Goal: Task Accomplishment & Management: Manage account settings

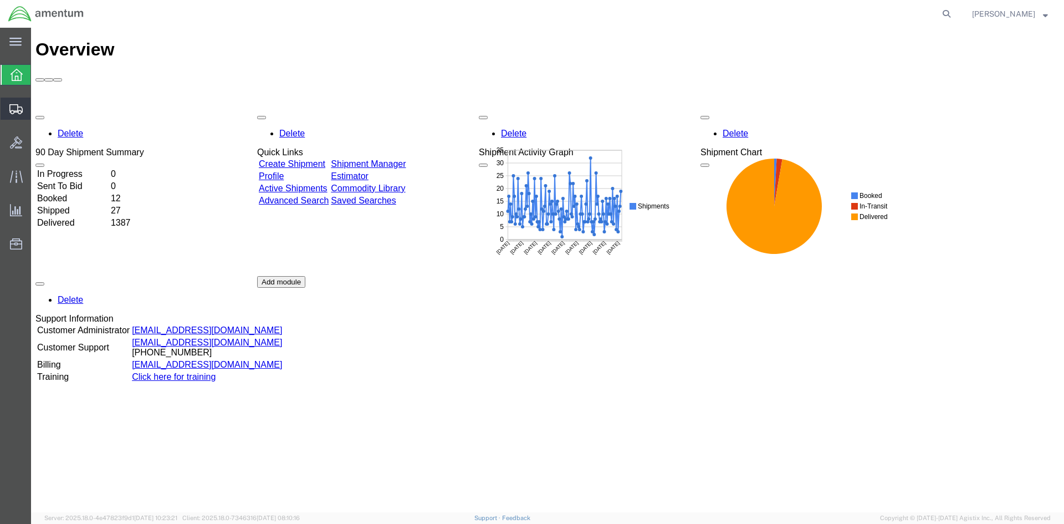
click at [38, 105] on span "Shipments" at bounding box center [34, 109] width 8 height 22
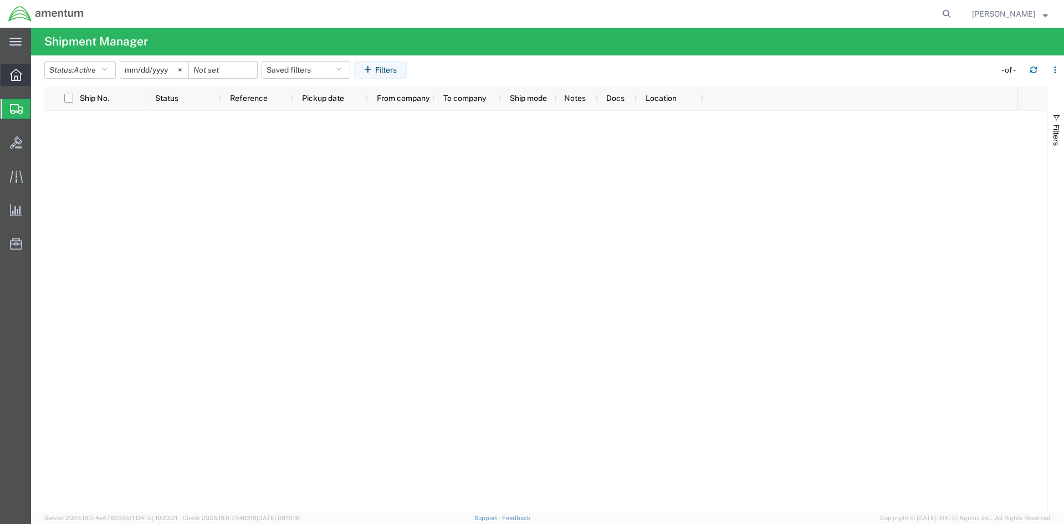
click at [10, 71] on icon at bounding box center [16, 75] width 12 height 12
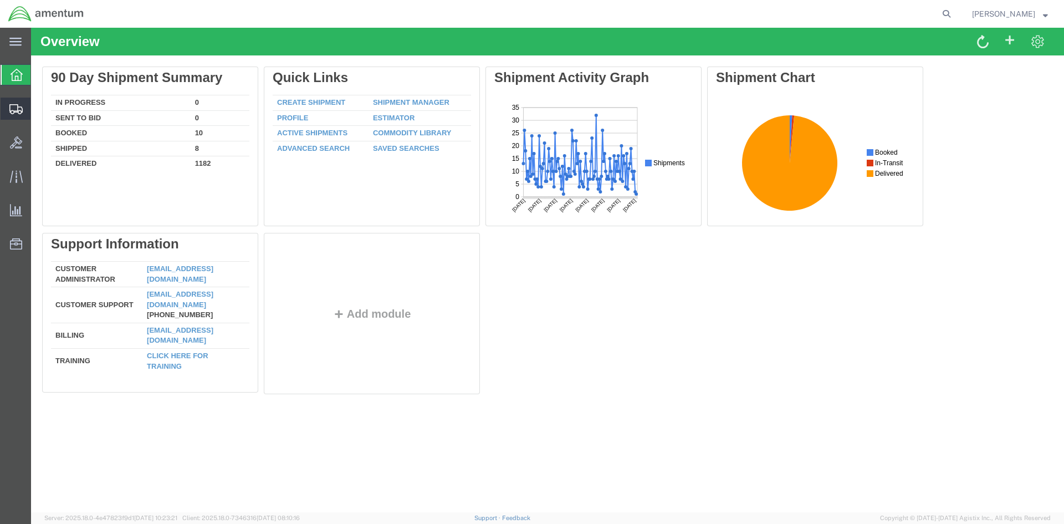
click at [38, 108] on span "Shipments" at bounding box center [34, 109] width 8 height 22
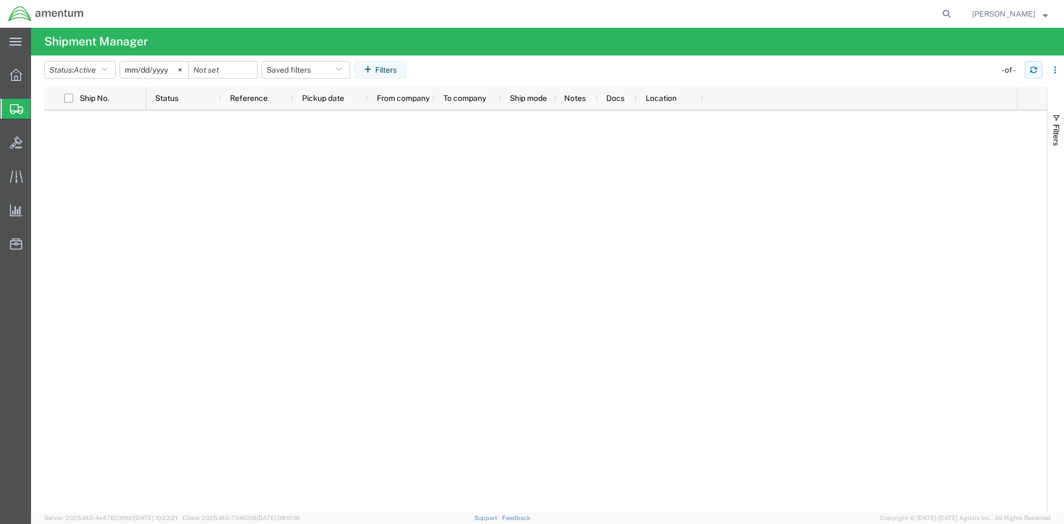
click at [1035, 65] on button "button" at bounding box center [1034, 70] width 18 height 18
click at [39, 108] on span "Shipments" at bounding box center [34, 109] width 9 height 22
click at [1039, 69] on button "button" at bounding box center [1034, 70] width 18 height 18
click at [1034, 70] on icon "button" at bounding box center [1034, 70] width 8 height 8
click at [1035, 70] on icon "button" at bounding box center [1034, 70] width 8 height 8
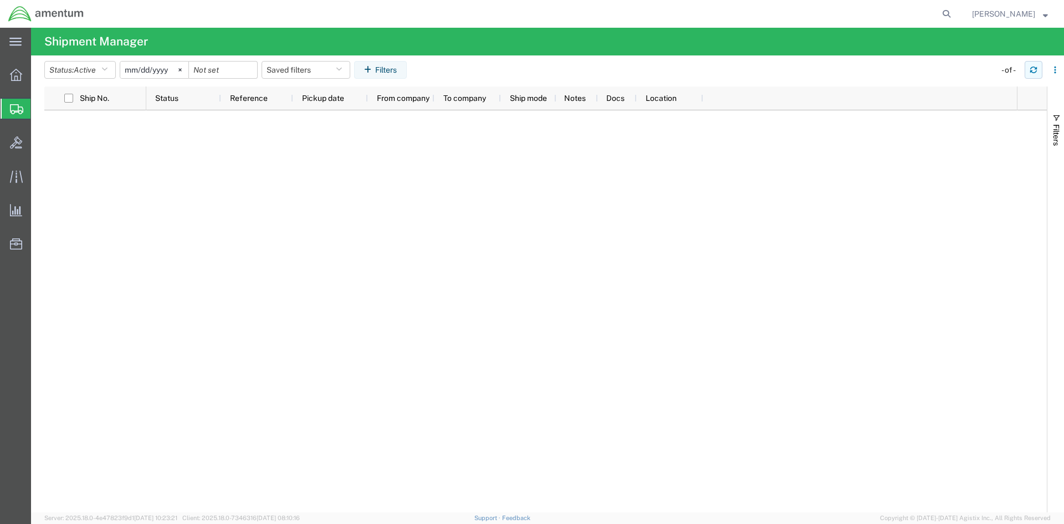
click at [1035, 70] on icon "button" at bounding box center [1034, 70] width 8 height 8
click at [1032, 66] on icon "button" at bounding box center [1034, 70] width 8 height 8
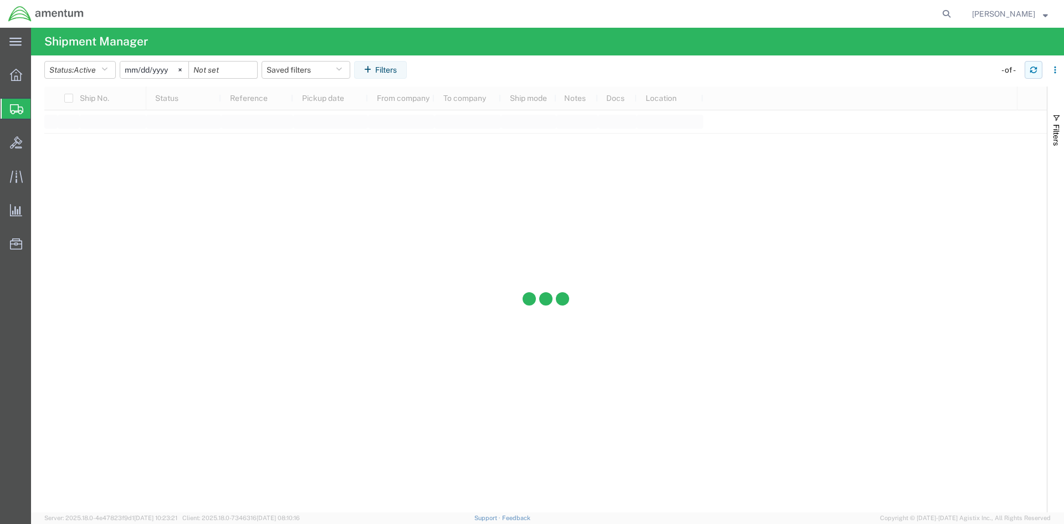
click at [1032, 66] on icon "button" at bounding box center [1034, 70] width 8 height 8
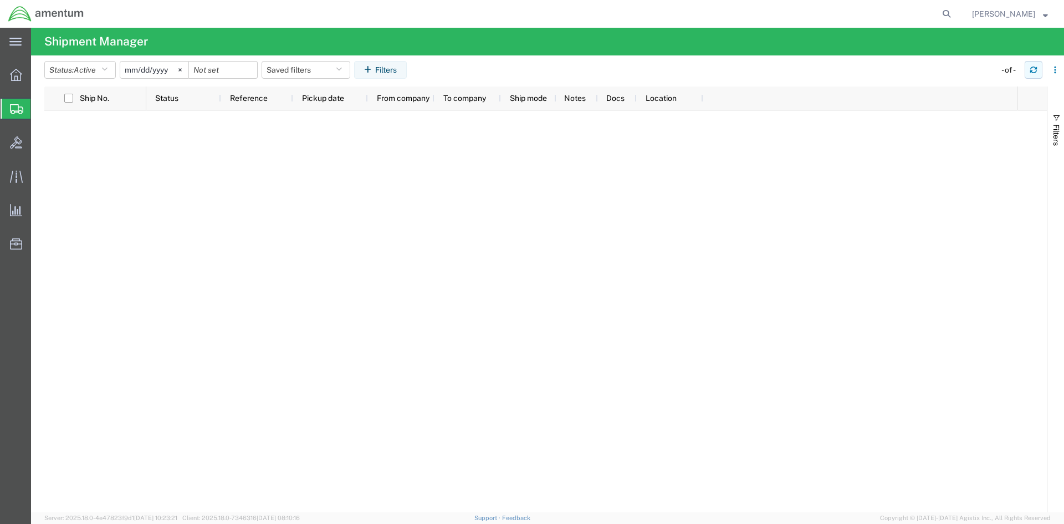
click at [1034, 68] on icon "button" at bounding box center [1034, 70] width 8 height 8
click at [1031, 69] on icon "button" at bounding box center [1034, 70] width 8 height 8
click at [39, 110] on span "Shipments" at bounding box center [34, 109] width 9 height 22
click at [1036, 71] on icon "button" at bounding box center [1034, 70] width 8 height 8
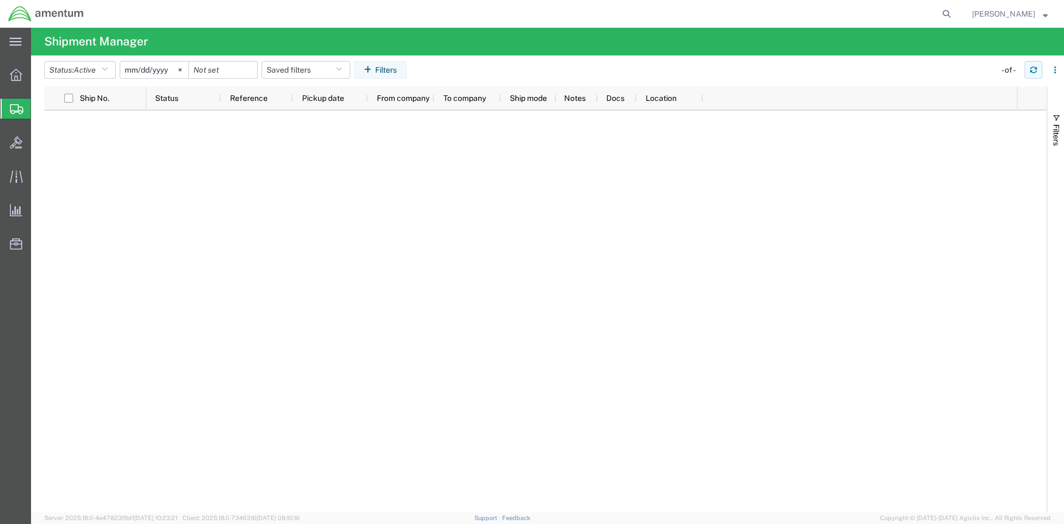
click at [1030, 64] on button "button" at bounding box center [1034, 70] width 18 height 18
click at [1032, 66] on icon "button" at bounding box center [1034, 70] width 8 height 8
click at [11, 106] on icon at bounding box center [16, 109] width 13 height 10
click at [39, 105] on span "Shipments" at bounding box center [34, 109] width 9 height 22
click at [1035, 67] on icon "button" at bounding box center [1034, 70] width 8 height 8
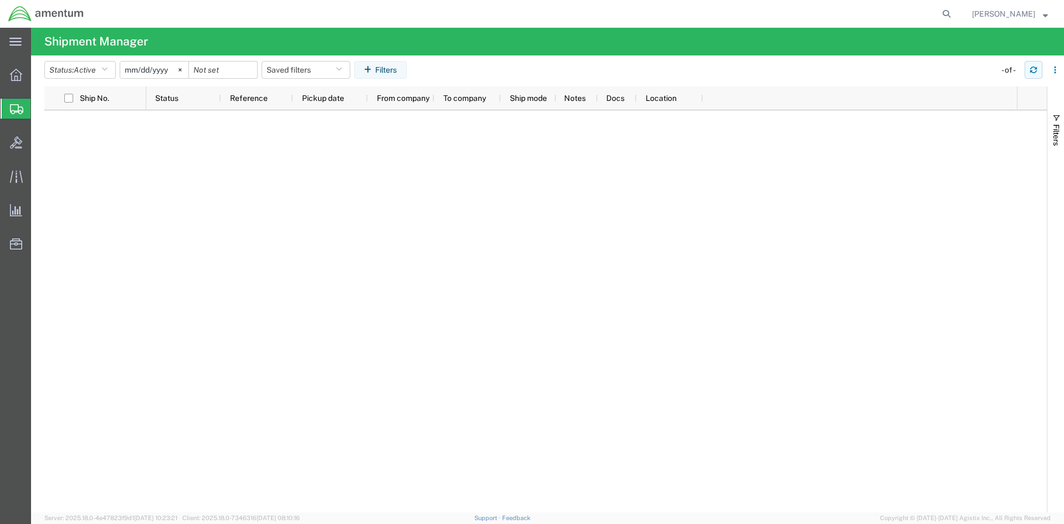
click at [1032, 69] on icon "button" at bounding box center [1034, 70] width 8 height 8
click at [12, 83] on div at bounding box center [16, 75] width 31 height 22
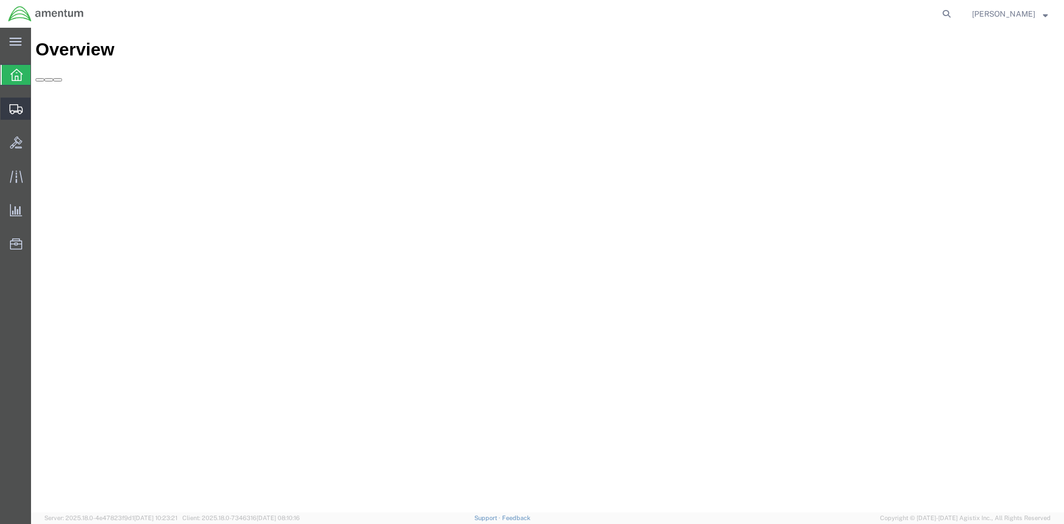
click at [18, 104] on icon at bounding box center [15, 109] width 13 height 10
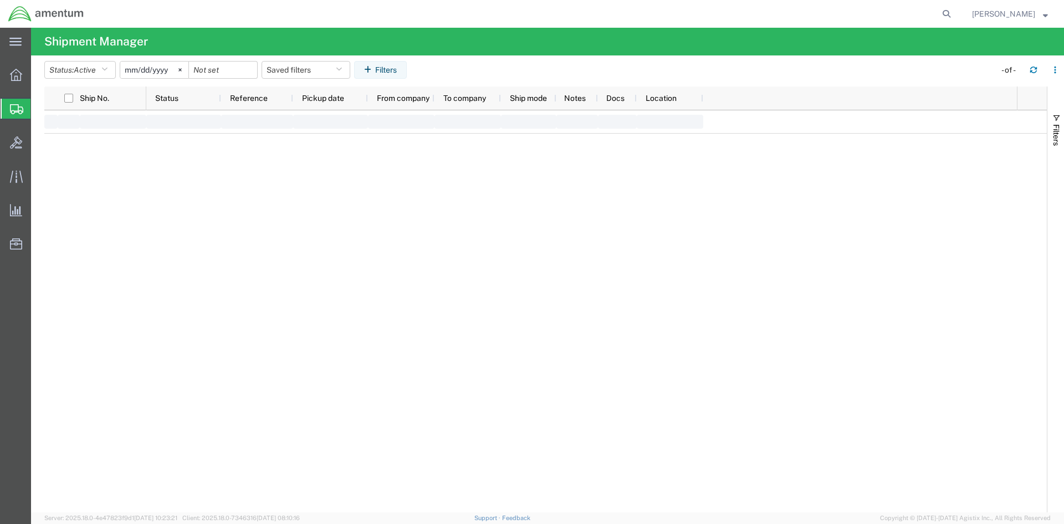
click at [39, 107] on span "Shipments" at bounding box center [34, 109] width 9 height 22
click at [337, 244] on div "New DCO-25245-167615 [DATE] Amentum Services, Inc. CONTINENTAL TESTING T44CLS_6…" at bounding box center [581, 311] width 871 height 402
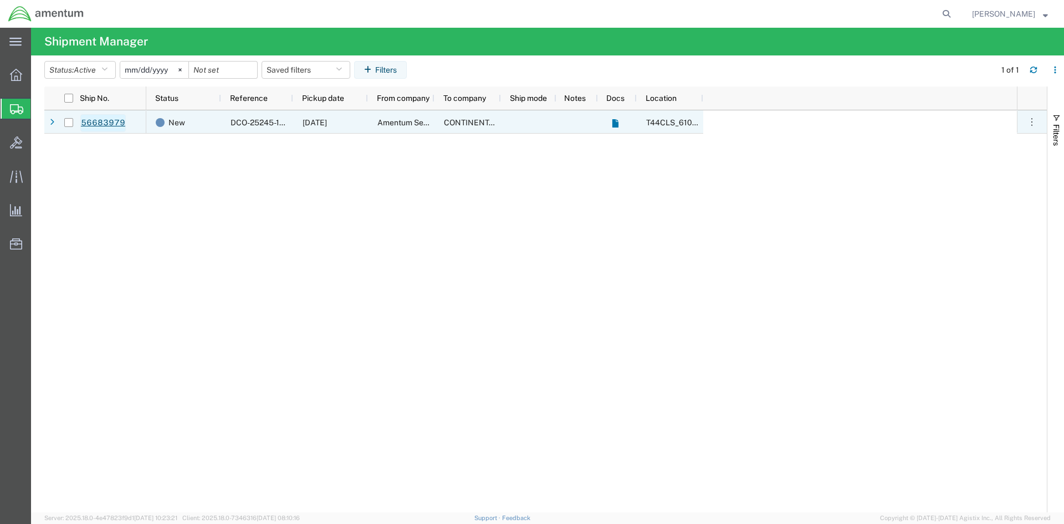
click at [89, 124] on link "56683979" at bounding box center [102, 123] width 45 height 18
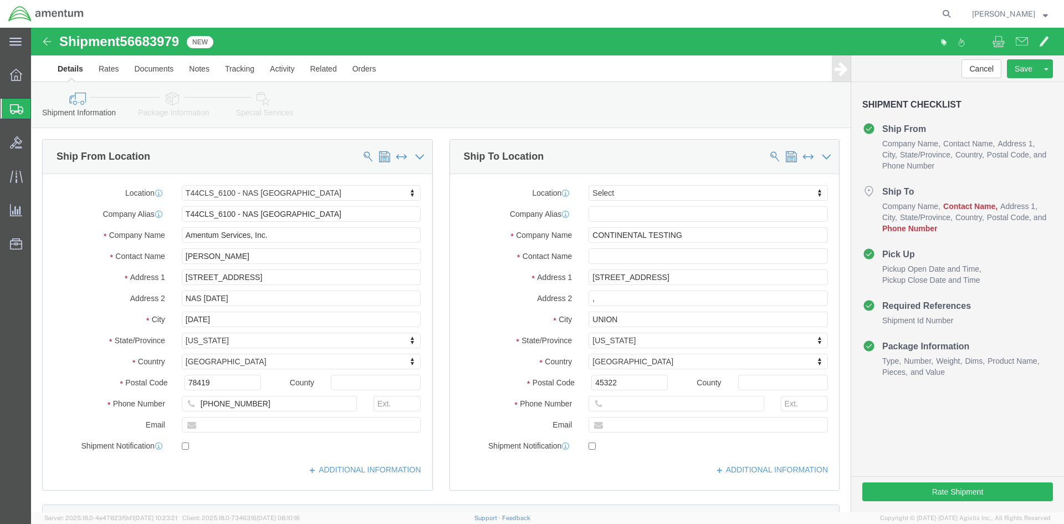
select select "42673"
select select
click input "[PERSON_NAME]"
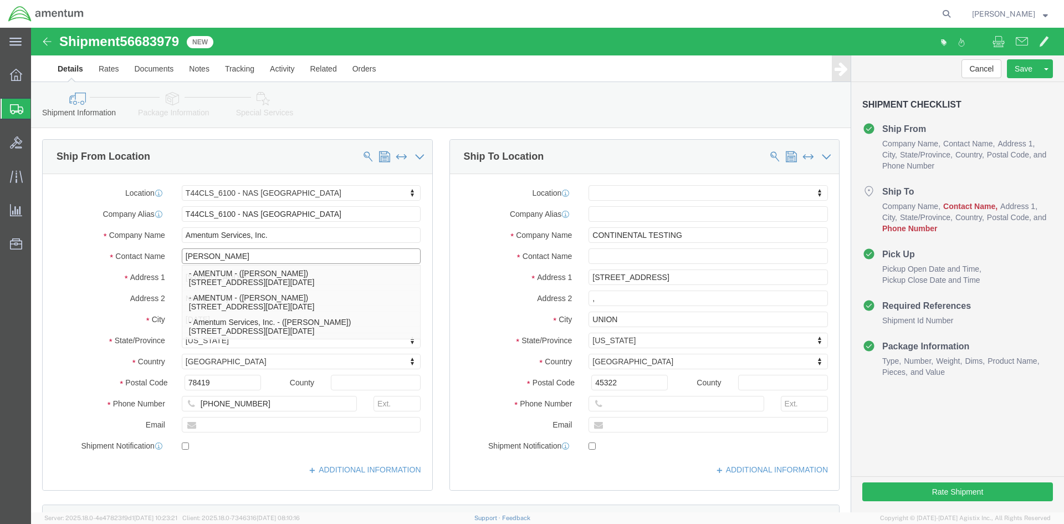
type input "[PERSON_NAME]"
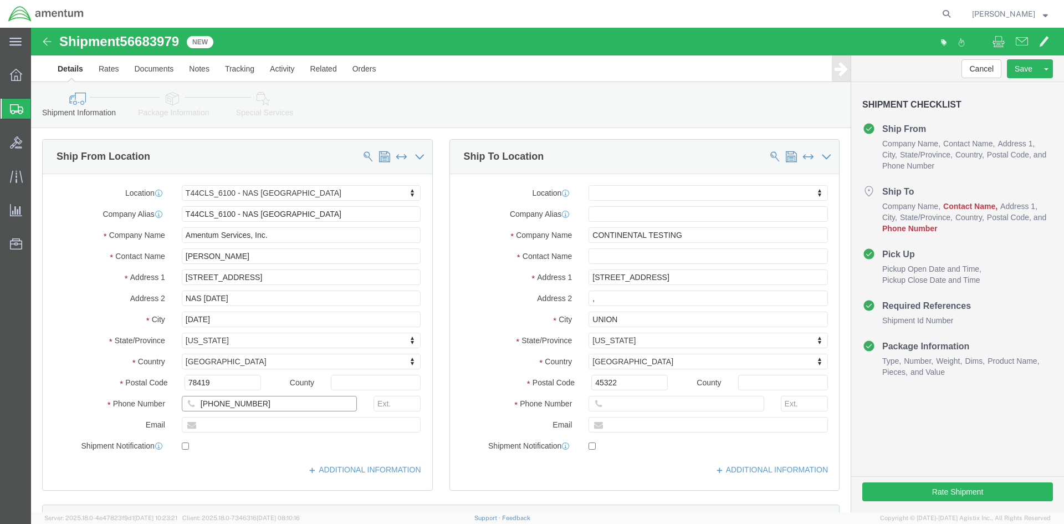
click input "[PHONE_NUMBER]"
type input "[PHONE_NUMBER]"
click div "Location T44CLS_6100 - [GEOGRAPHIC_DATA][DATE] My Profile Location [PHONE_NUMBE…"
click input "text"
type input "[PERSON_NAME]"
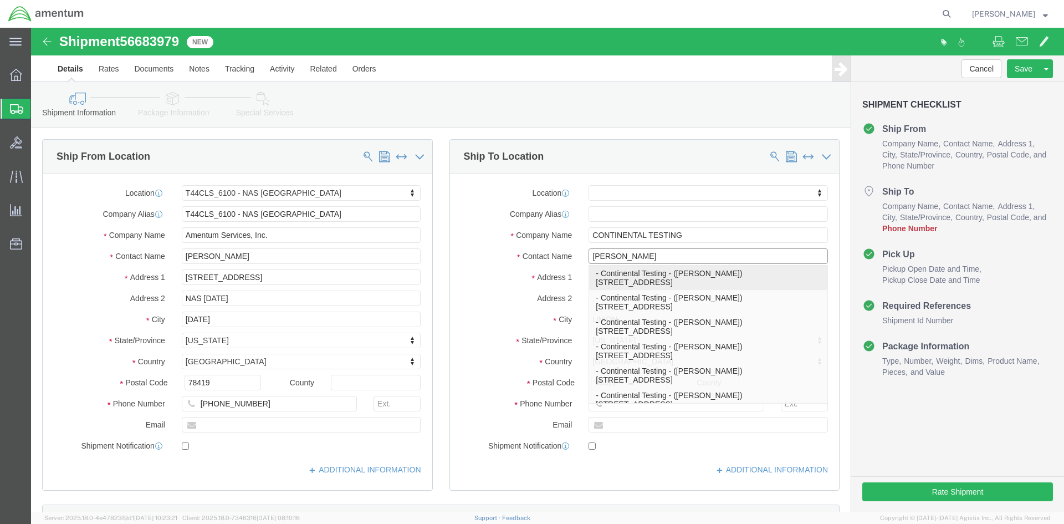
click p "- Continental Testing - ([PERSON_NAME]) [STREET_ADDRESS]"
select select "OH"
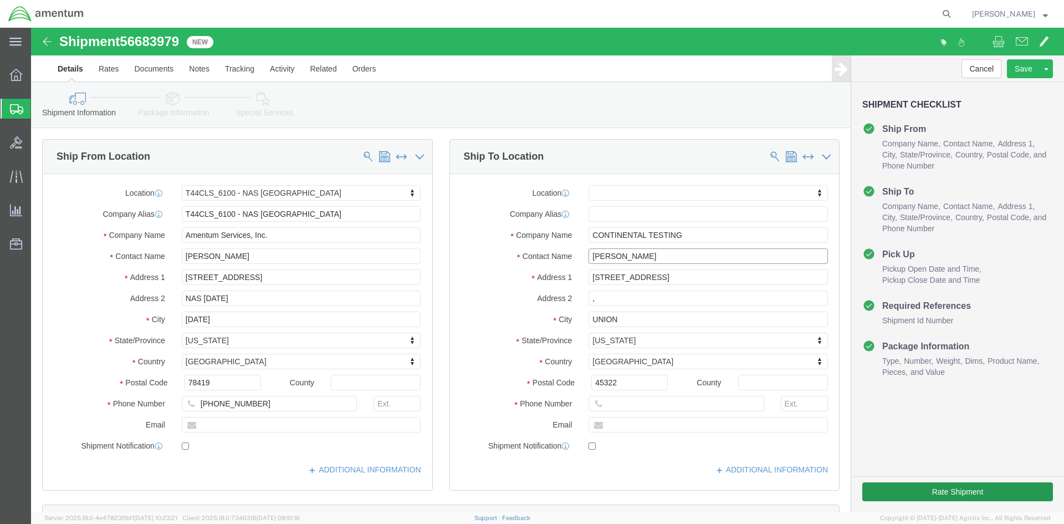
type input "[PERSON_NAME]"
click button "Rate Shipment"
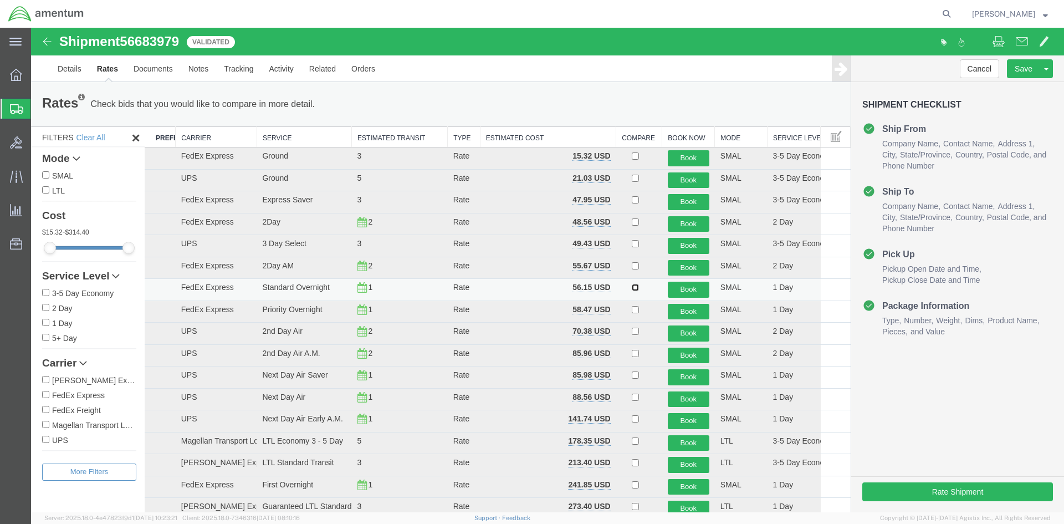
click at [632, 288] on input "checkbox" at bounding box center [635, 287] width 7 height 7
checkbox input "true"
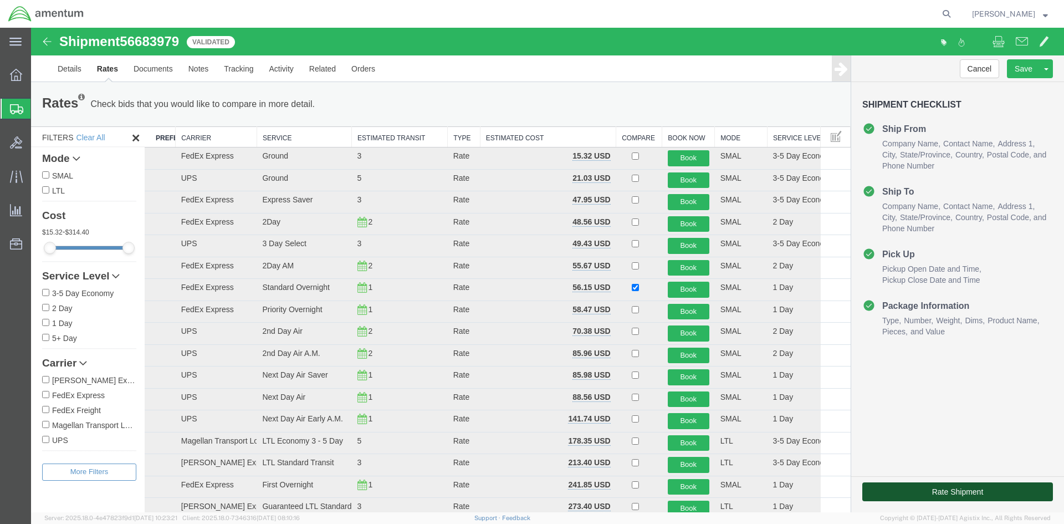
click at [932, 489] on button "Rate Shipment" at bounding box center [957, 491] width 191 height 19
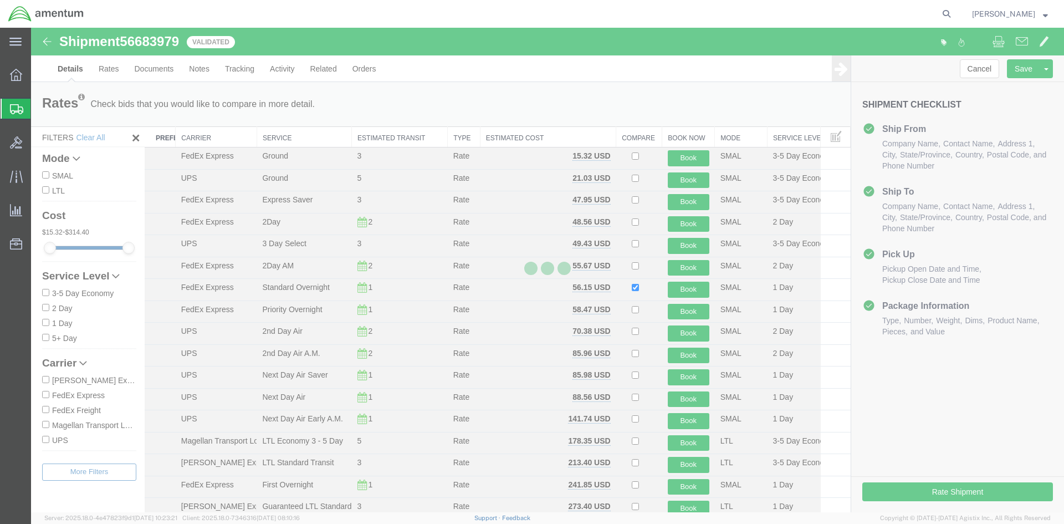
select select "42673"
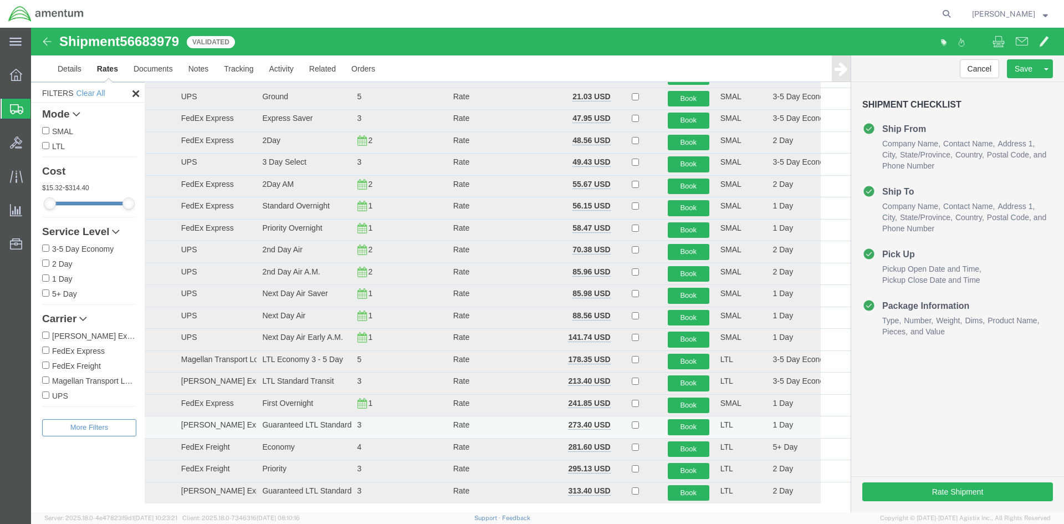
scroll to position [62, 0]
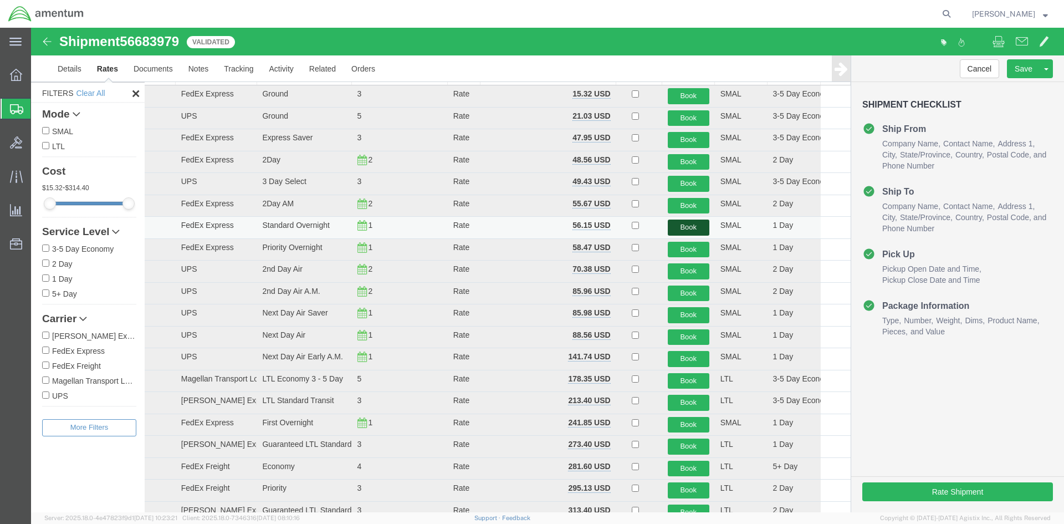
click at [692, 226] on button "Book" at bounding box center [689, 227] width 42 height 16
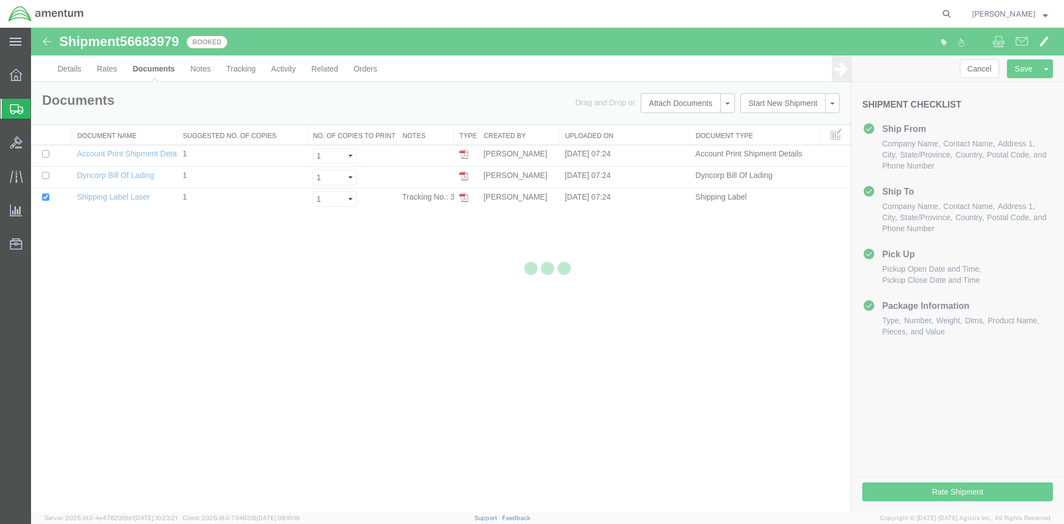
scroll to position [0, 0]
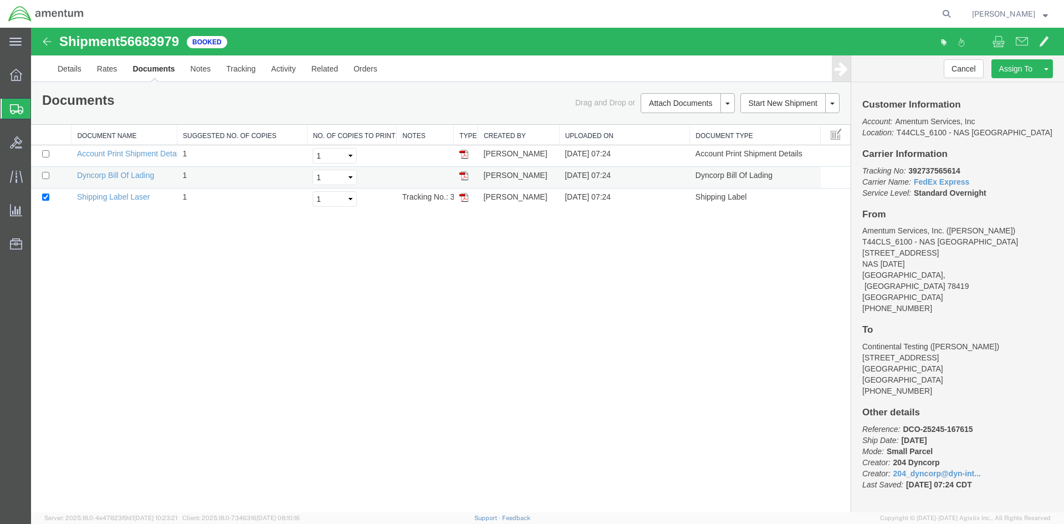
click at [462, 176] on img at bounding box center [463, 175] width 9 height 9
click at [462, 196] on img at bounding box center [463, 197] width 9 height 9
